Goal: Find specific page/section: Find specific page/section

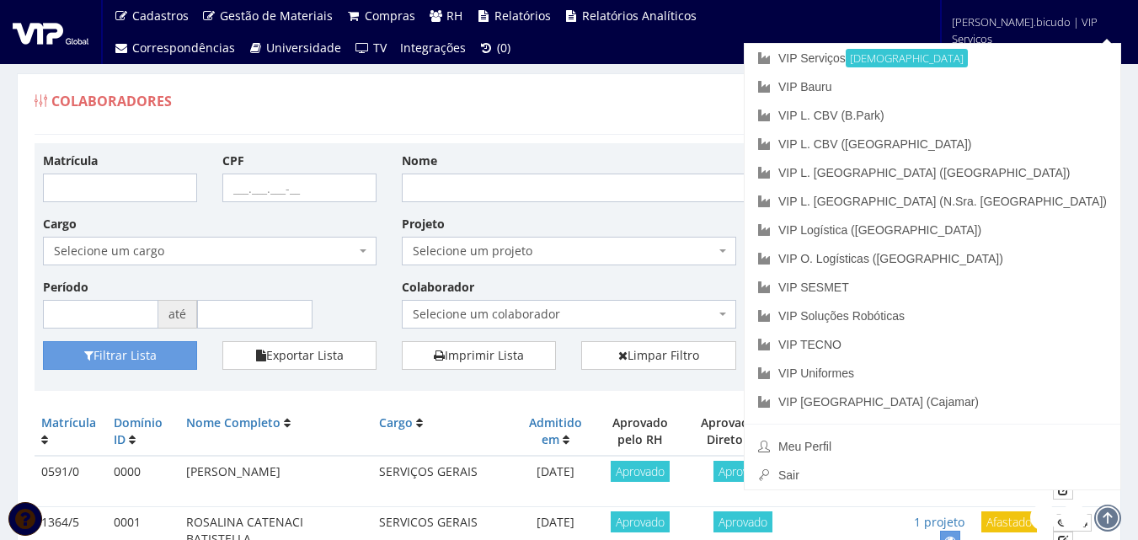
click at [583, 307] on span "Selecione um colaborador" at bounding box center [564, 314] width 302 height 17
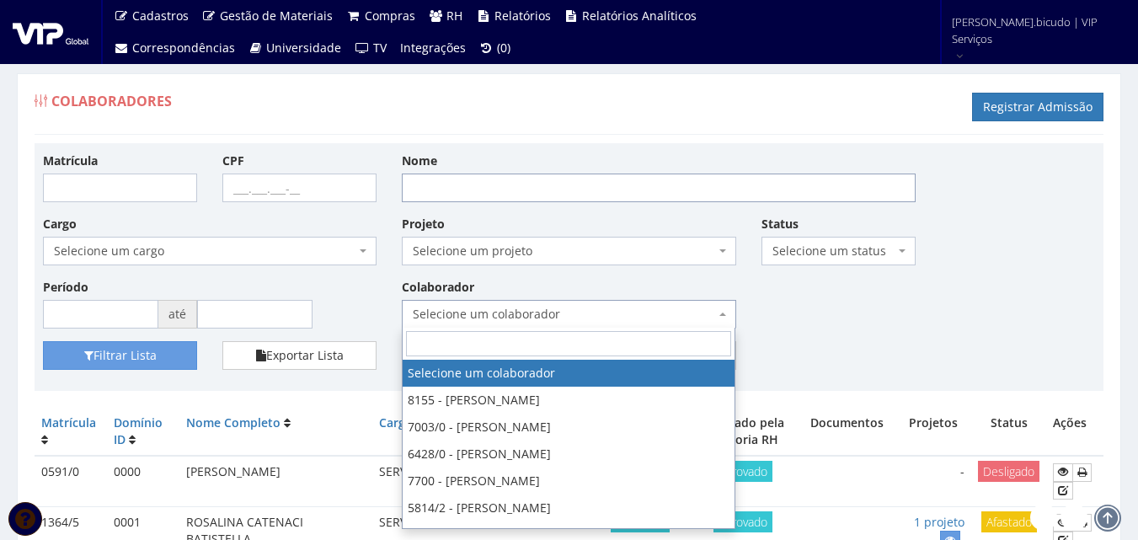
click at [522, 192] on input "Nome" at bounding box center [659, 188] width 514 height 29
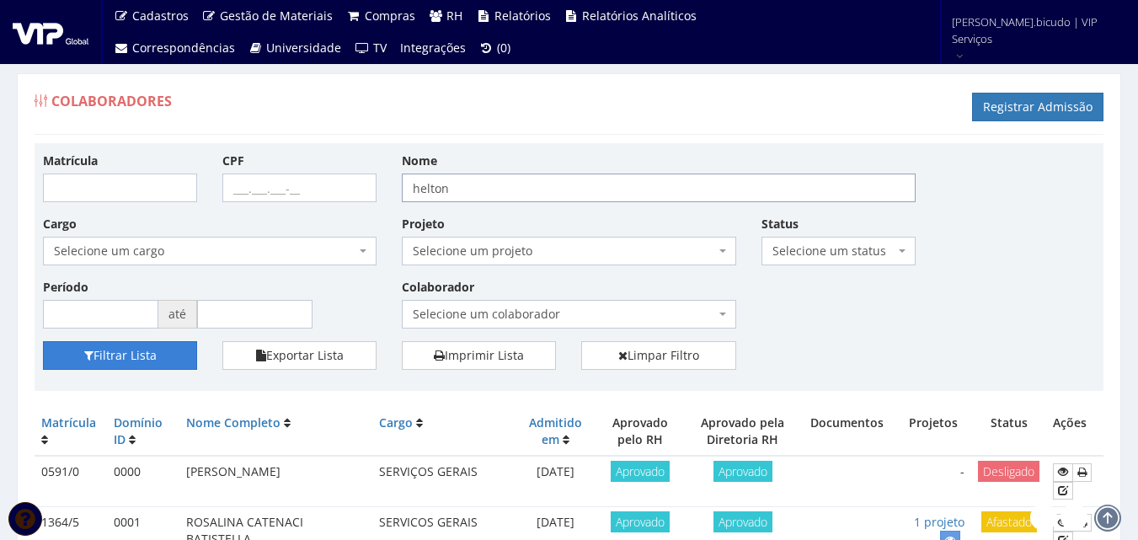
type input "helton"
click at [156, 362] on button "Filtrar Lista" at bounding box center [120, 355] width 154 height 29
